Goal: Use online tool/utility: Utilize a website feature to perform a specific function

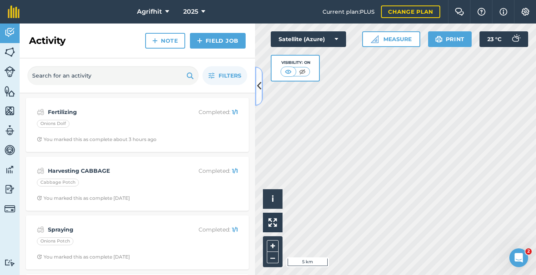
click at [260, 90] on icon at bounding box center [259, 86] width 4 height 14
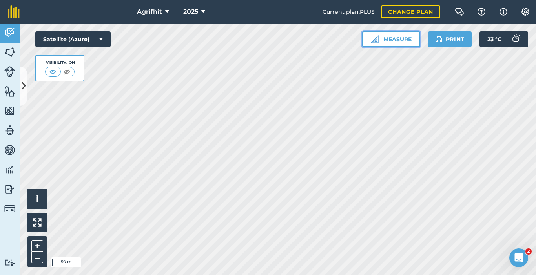
click at [382, 36] on button "Measure" at bounding box center [391, 39] width 58 height 16
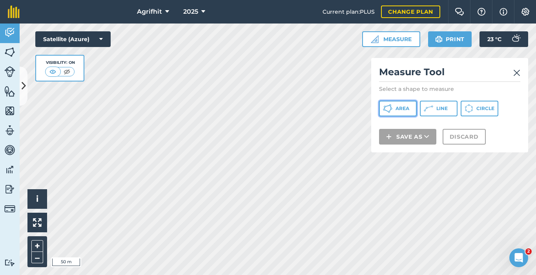
click at [406, 107] on span "Area" at bounding box center [402, 109] width 14 height 6
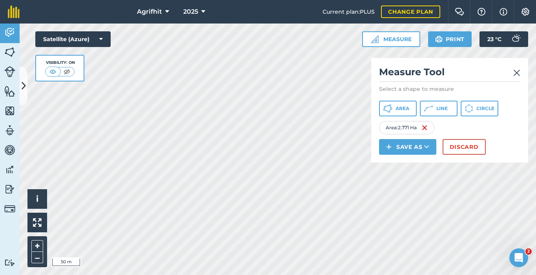
click at [516, 73] on img at bounding box center [516, 72] width 7 height 9
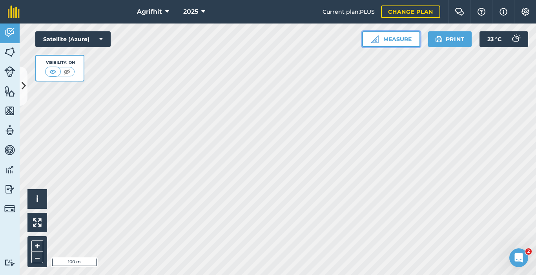
click at [406, 41] on button "Measure" at bounding box center [391, 39] width 58 height 16
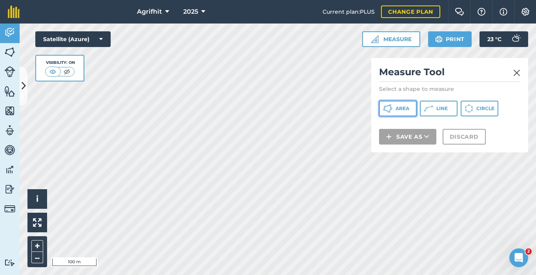
drag, startPoint x: 399, startPoint y: 109, endPoint x: 390, endPoint y: 100, distance: 12.8
click at [399, 109] on span "Area" at bounding box center [402, 109] width 14 height 6
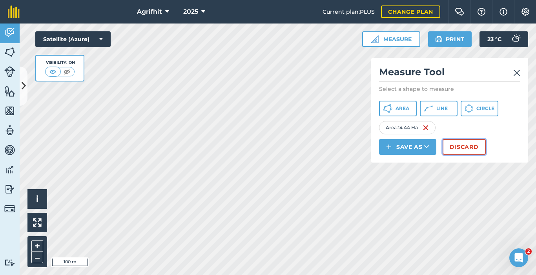
click at [461, 146] on button "Discard" at bounding box center [464, 147] width 43 height 16
